Goal: Transaction & Acquisition: Purchase product/service

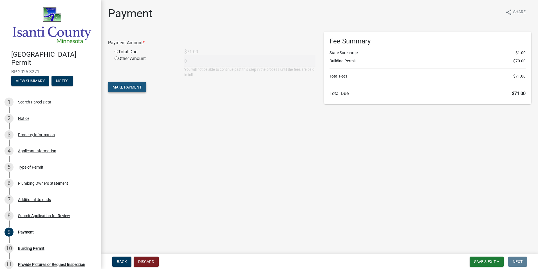
click at [134, 86] on span "Make Payment" at bounding box center [127, 87] width 29 height 5
click at [117, 60] on input "radio" at bounding box center [117, 58] width 4 height 4
radio input "true"
type input "71"
click at [135, 90] on button "Make Payment" at bounding box center [127, 87] width 38 height 10
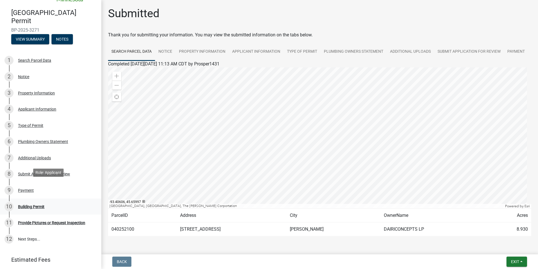
scroll to position [56, 0]
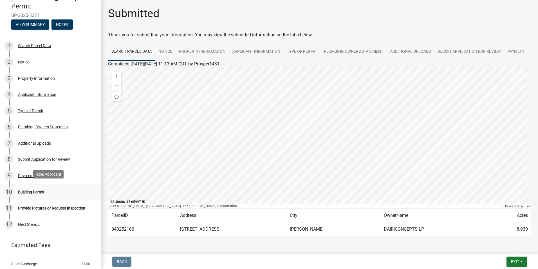
click at [39, 190] on div "Building Permit" at bounding box center [31, 192] width 26 height 4
click at [27, 190] on div "Building Permit" at bounding box center [31, 192] width 26 height 4
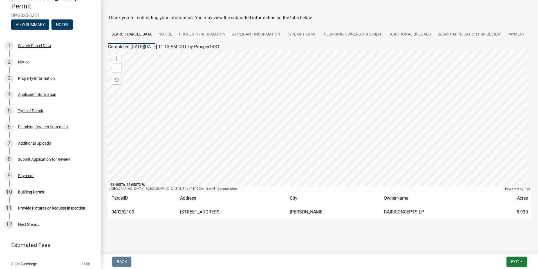
scroll to position [35, 0]
